Goal: Find specific page/section: Find specific page/section

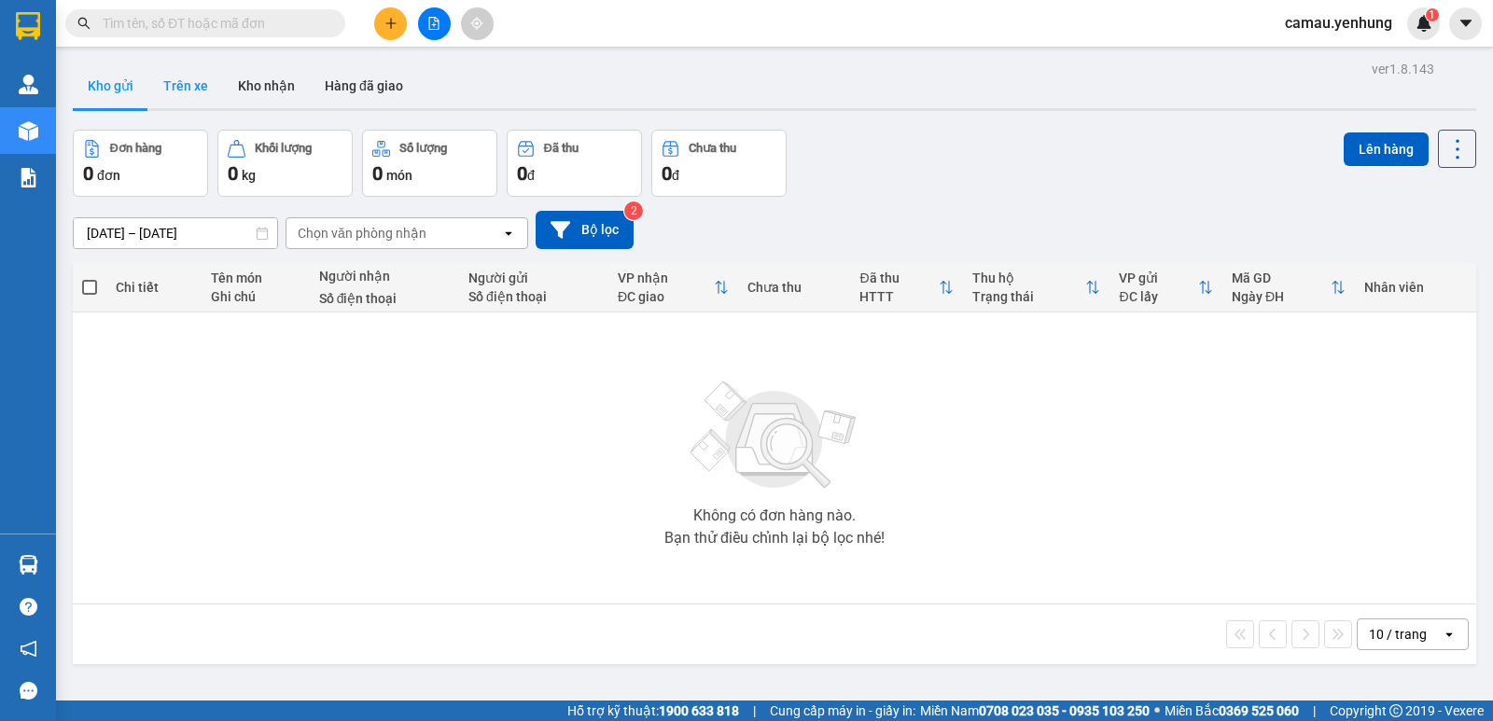
click at [201, 90] on button "Trên xe" at bounding box center [185, 85] width 75 height 45
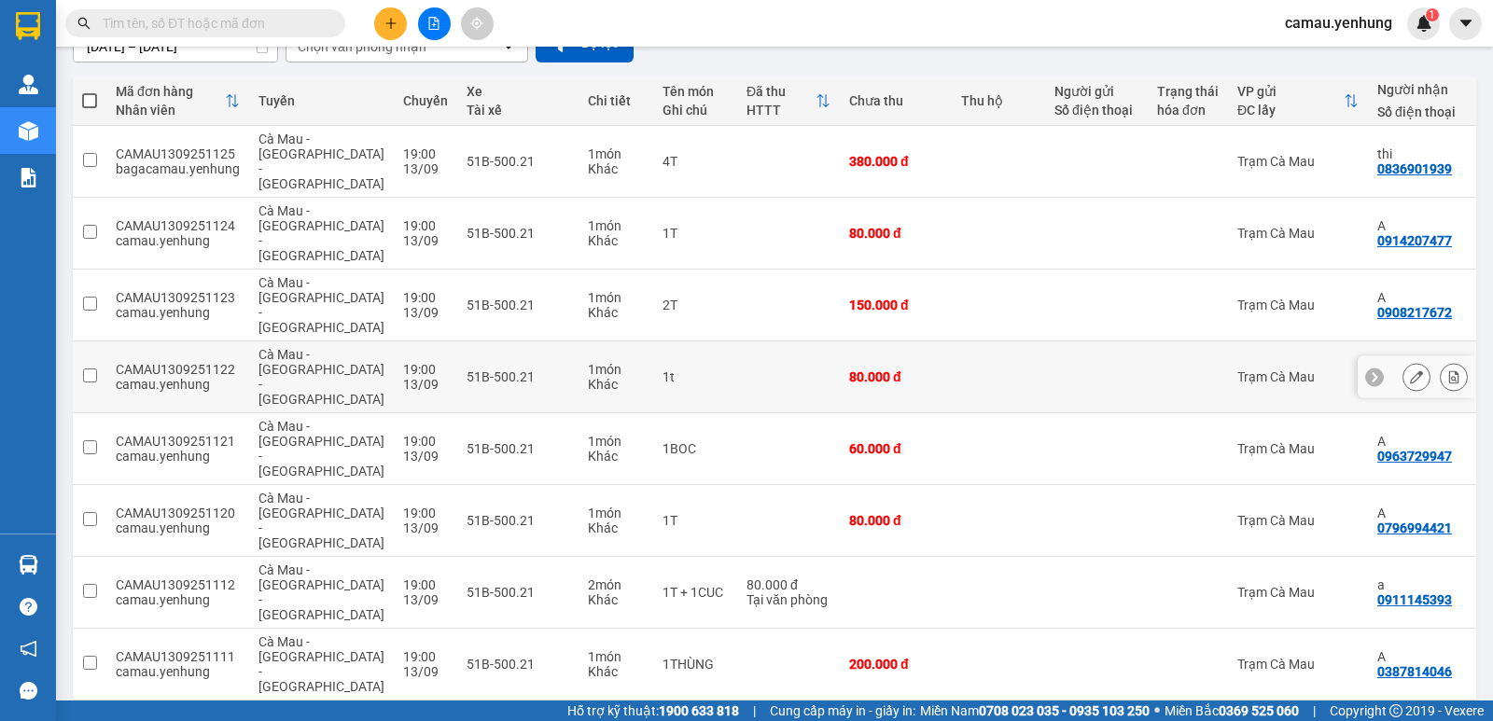
scroll to position [265, 0]
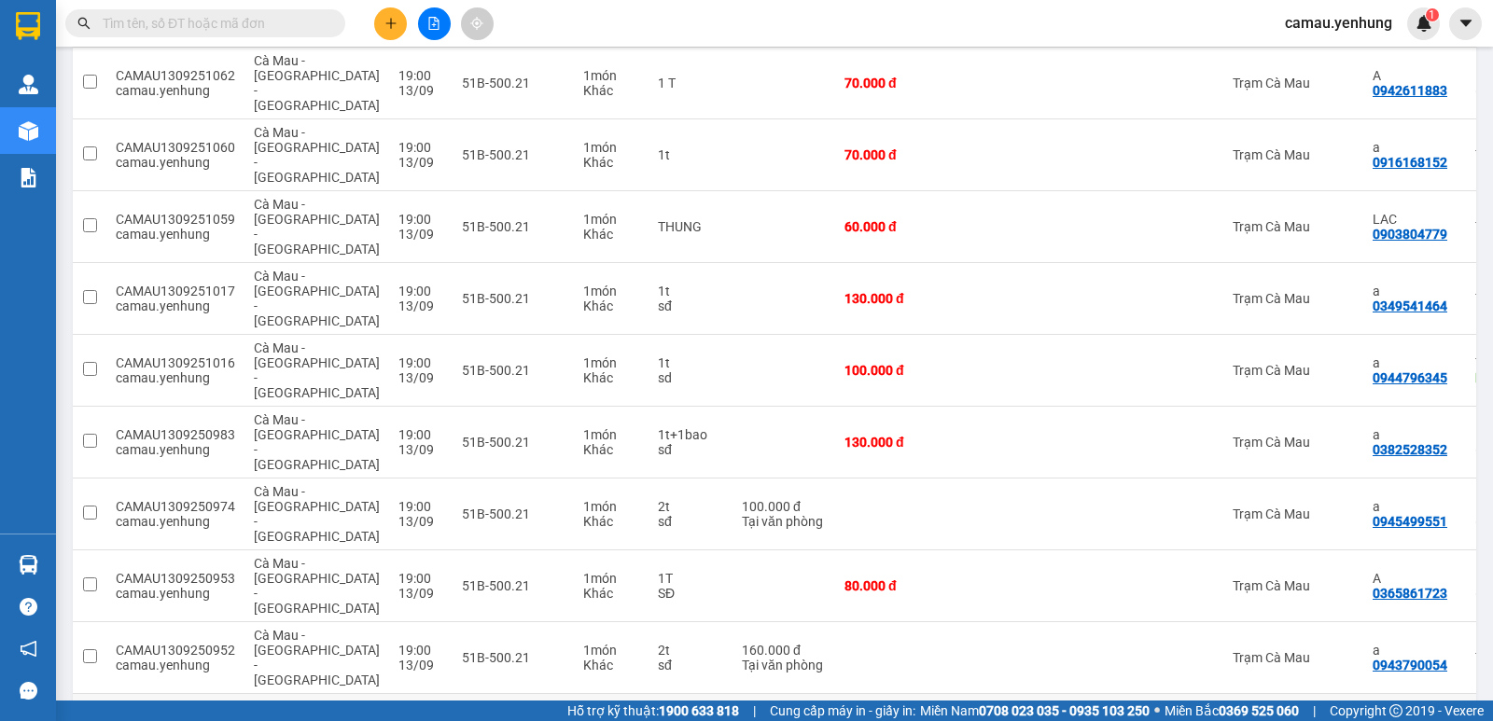
scroll to position [78, 0]
